Goal: Task Accomplishment & Management: Complete application form

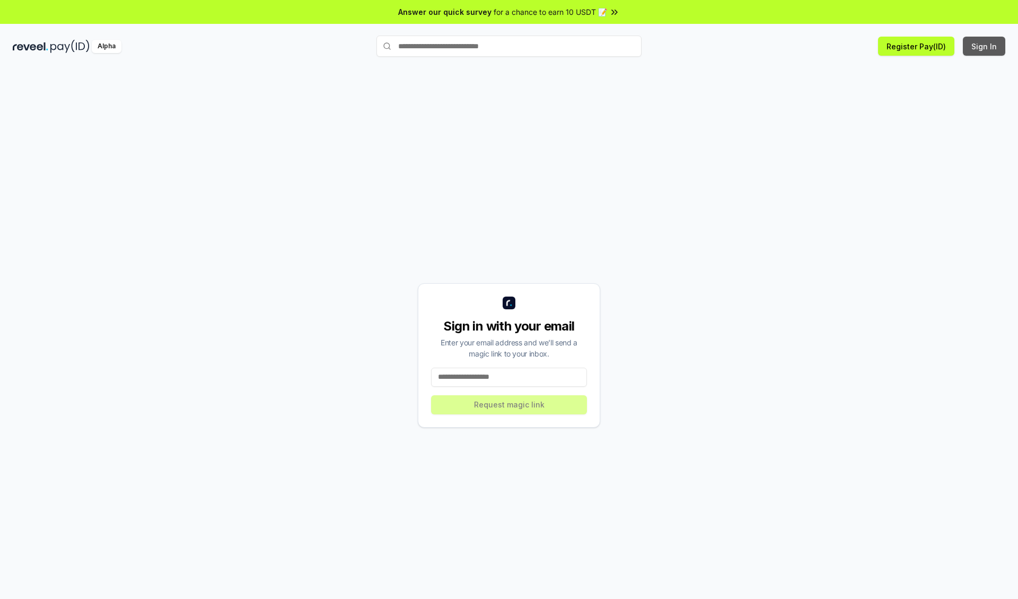
click at [985, 46] on button "Sign In" at bounding box center [984, 46] width 42 height 19
type input "**********"
click at [509, 404] on button "Request magic link" at bounding box center [509, 404] width 156 height 19
